Goal: Communication & Community: Share content

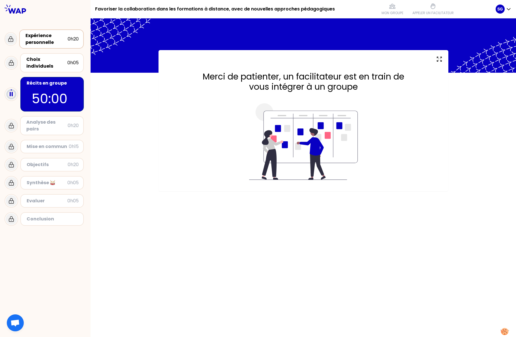
click at [40, 40] on div "Expérience personnelle" at bounding box center [46, 39] width 42 height 14
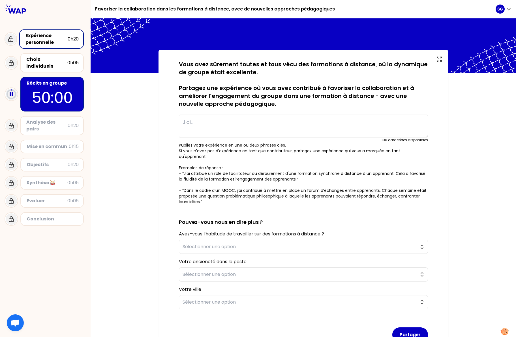
click at [218, 130] on textarea at bounding box center [303, 126] width 249 height 23
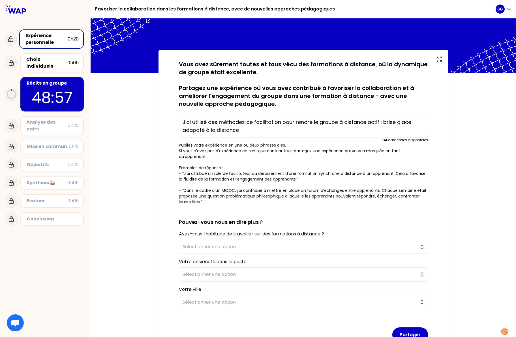
click at [416, 123] on textarea "J'ai utilisé des méthodes de facilitation pour rendre le groupe à distance acti…" at bounding box center [303, 126] width 249 height 23
click at [225, 130] on textarea "J'ai utilisé des méthodes de facilitation pour rendre le groupe à distance acti…" at bounding box center [303, 126] width 249 height 23
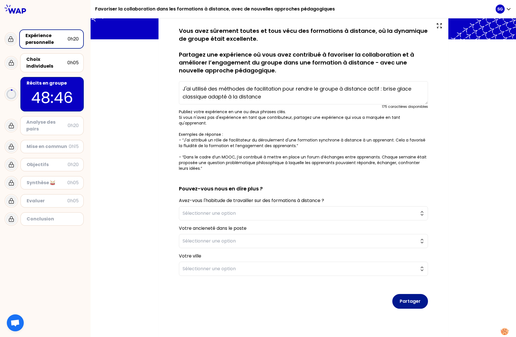
type textarea "J'ai utilisé des méthodes de facilitation pour rendre le groupe à distance acti…"
click at [412, 300] on button "Partager" at bounding box center [410, 301] width 36 height 15
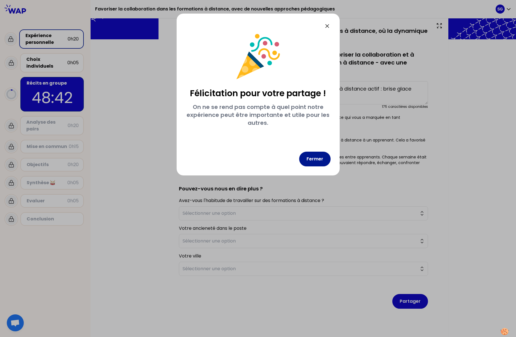
click at [318, 158] on button "Fermer" at bounding box center [314, 159] width 31 height 15
